Goal: Information Seeking & Learning: Learn about a topic

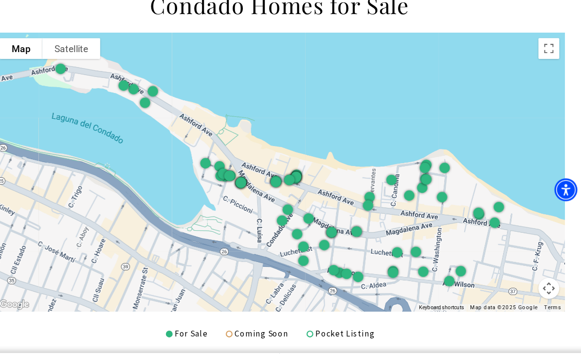
scroll to position [2303, 0]
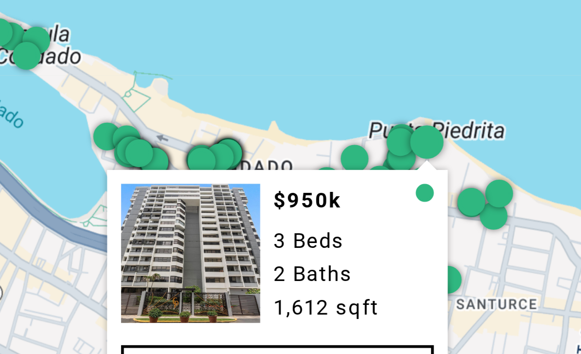
click at [175, 85] on div "$950k 3 Beds 2 Baths 1,612 sqft Details" at bounding box center [290, 159] width 532 height 260
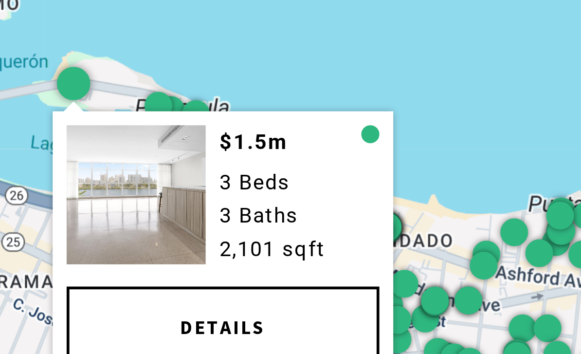
click at [174, 44] on div "$1.5m 3 Beds 3 Baths 2,101 sqft Details" at bounding box center [290, 159] width 532 height 260
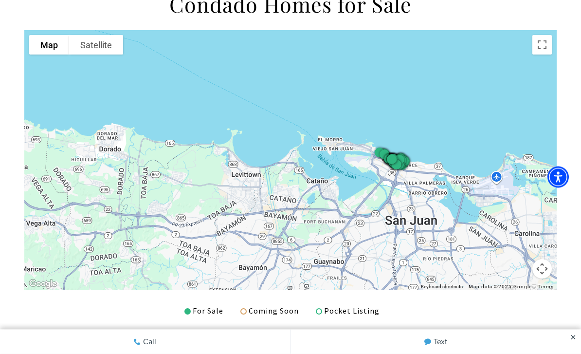
scroll to position [2302, 0]
click at [193, 163] on div at bounding box center [290, 160] width 532 height 260
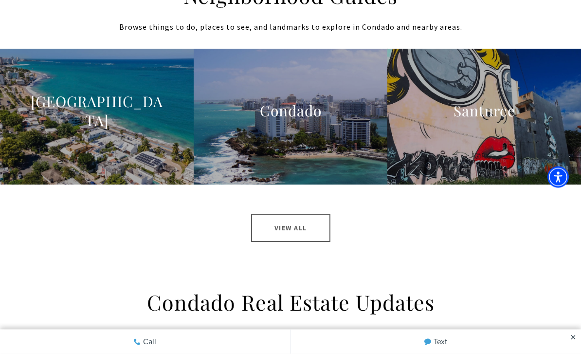
scroll to position [2968, 0]
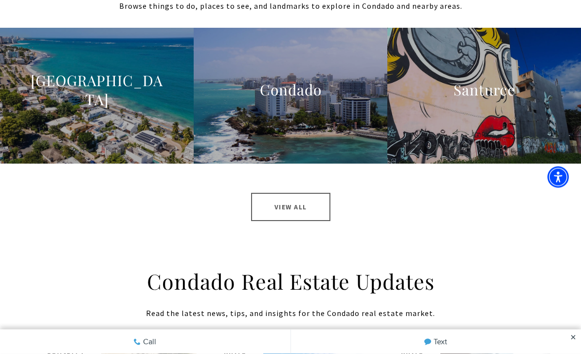
click at [292, 208] on link "View All" at bounding box center [290, 207] width 79 height 28
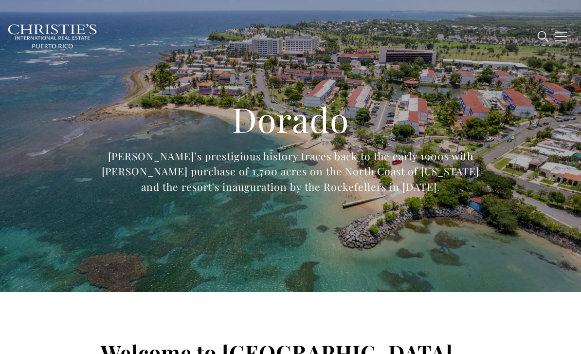
type input "**********"
type input "*********"
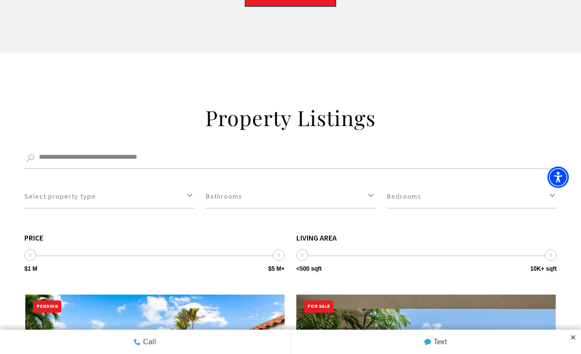
scroll to position [3333, 0]
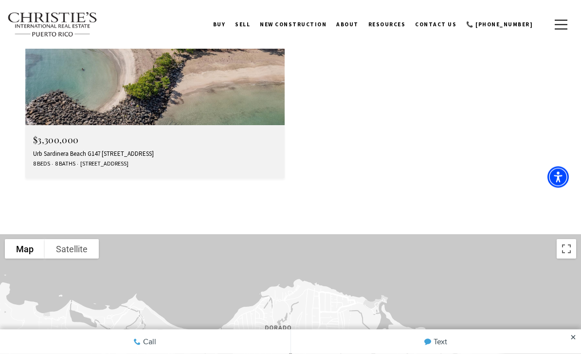
scroll to position [4477, 0]
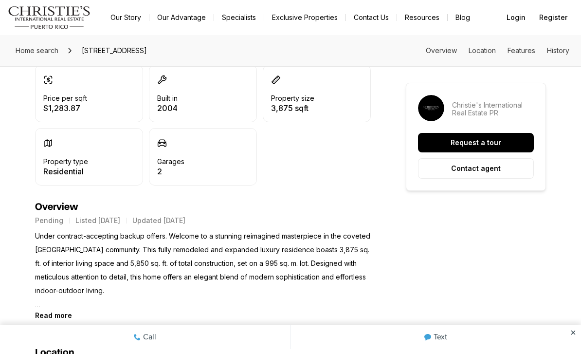
scroll to position [293, 0]
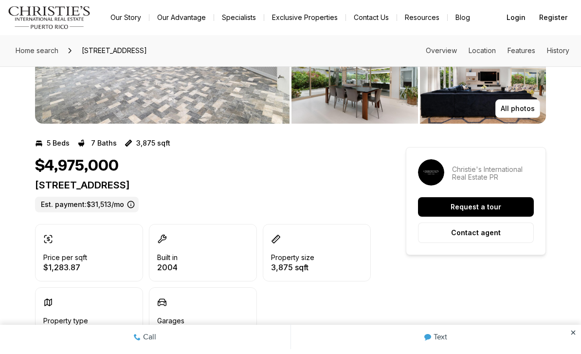
scroll to position [132, 0]
